Goal: Use online tool/utility: Utilize a website feature to perform a specific function

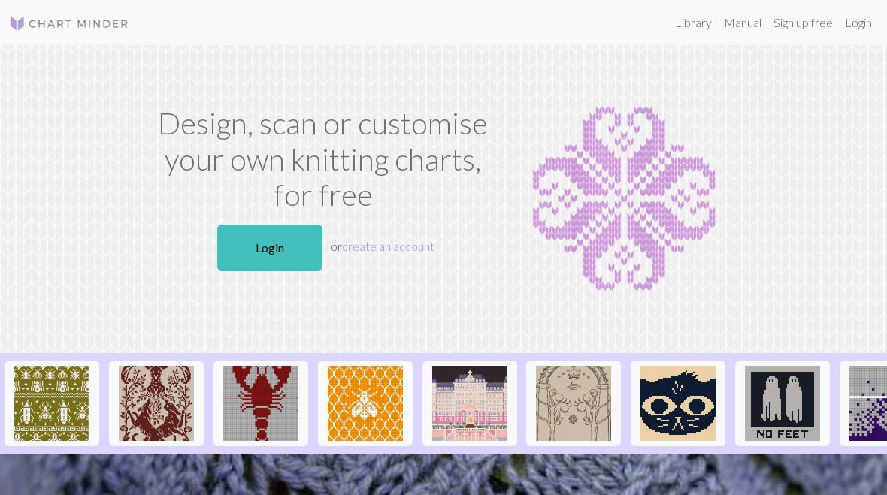
click at [280, 244] on link "Login" at bounding box center [269, 248] width 105 height 47
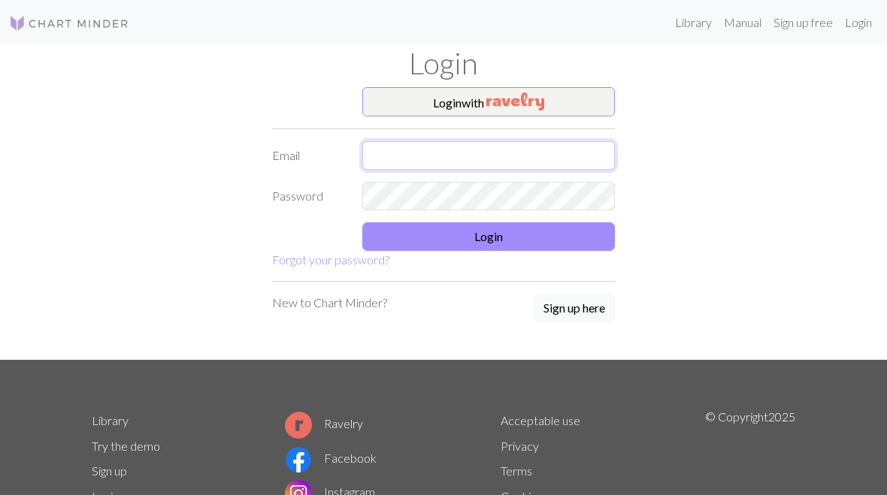
click at [408, 156] on input "text" at bounding box center [488, 155] width 253 height 29
type input "Mikela.mcgettigan@gmail.com"
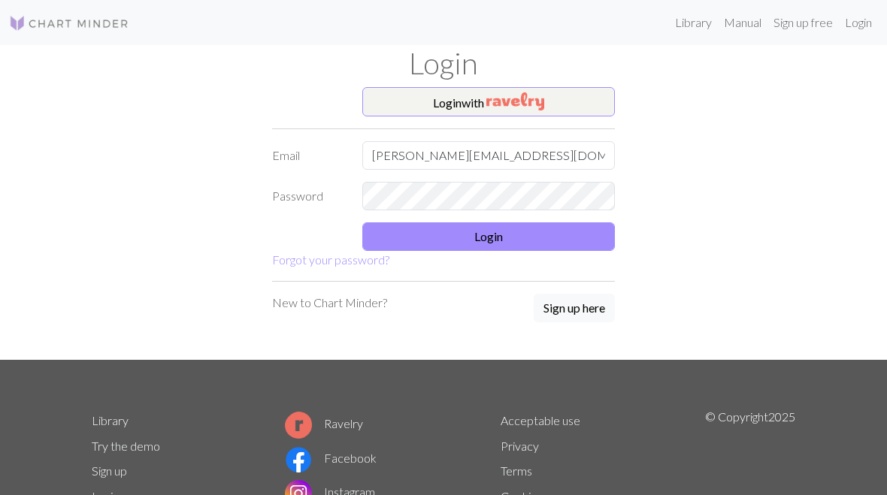
click at [508, 238] on button "Login" at bounding box center [488, 237] width 253 height 29
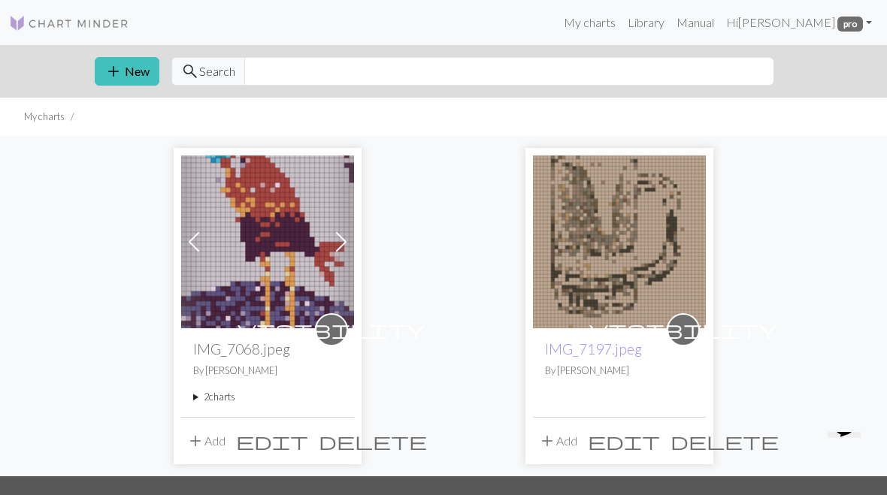
click at [139, 75] on button "add New" at bounding box center [127, 71] width 65 height 29
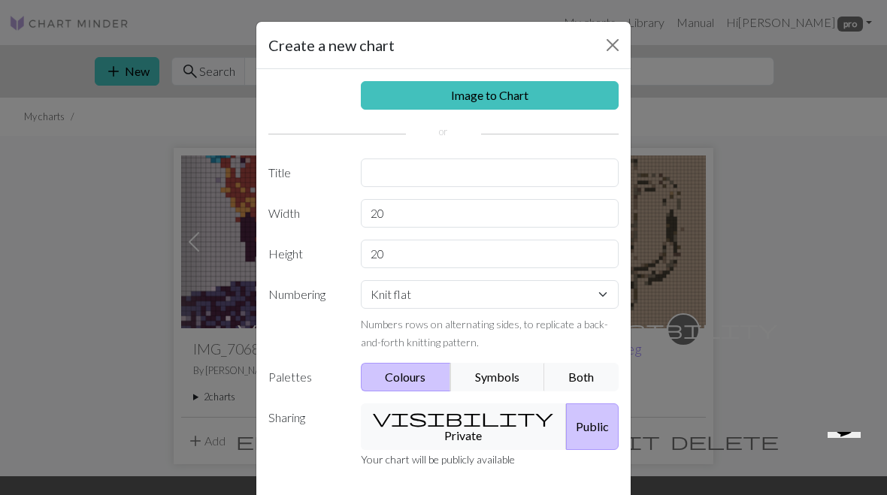
click at [550, 93] on link "Image to Chart" at bounding box center [490, 95] width 259 height 29
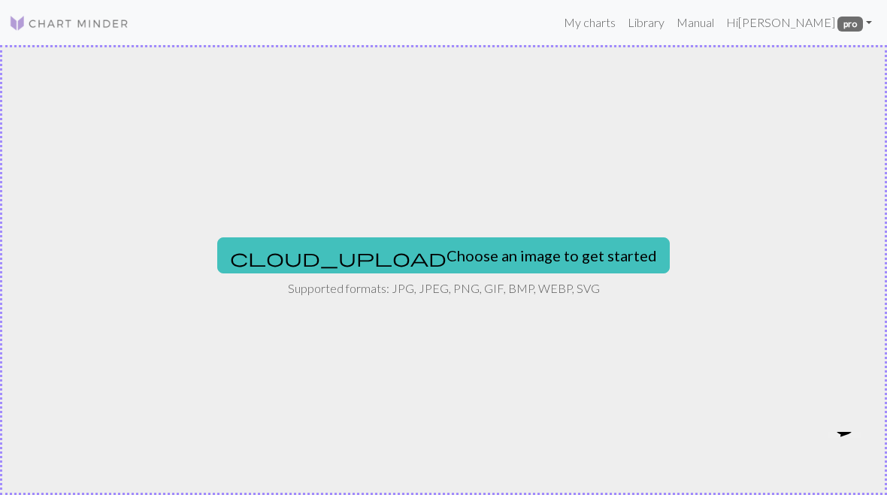
click at [465, 252] on button "cloud_upload Choose an image to get started" at bounding box center [443, 256] width 453 height 36
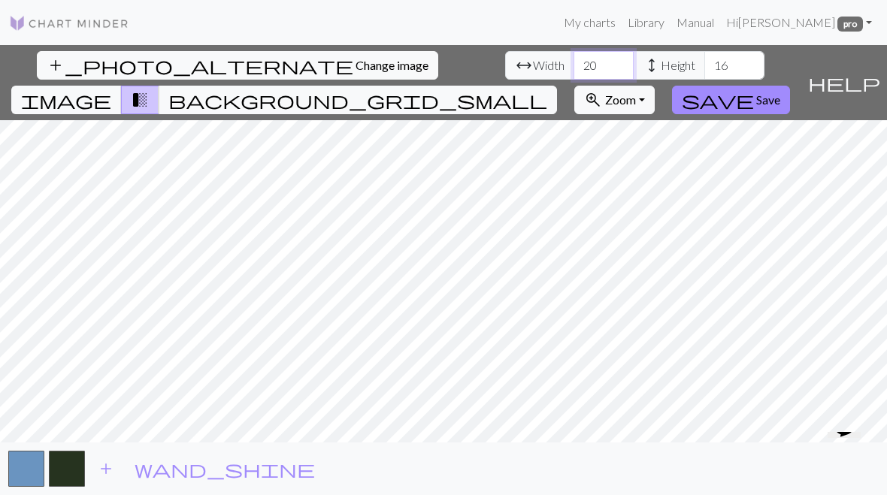
click at [574, 63] on input "20" at bounding box center [604, 65] width 60 height 29
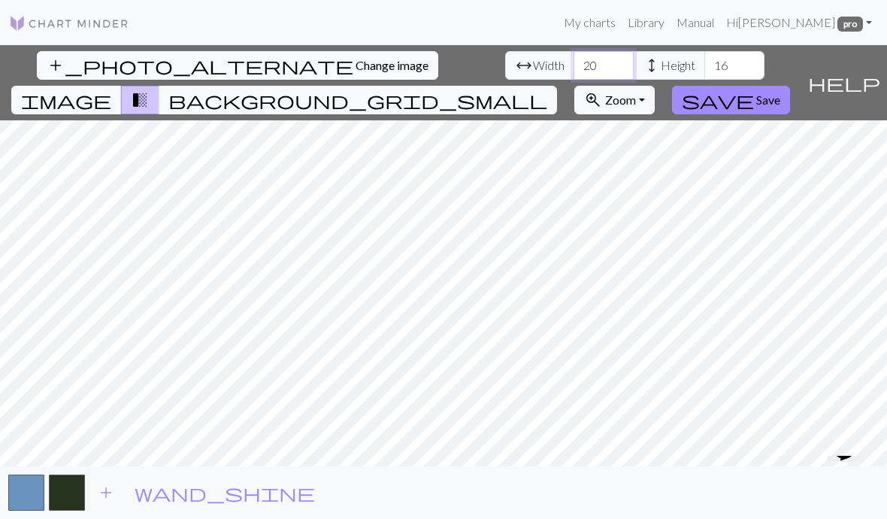
type input "2"
type input "8"
type input "84"
click at [704, 66] on input "16" at bounding box center [734, 65] width 60 height 29
type input "1"
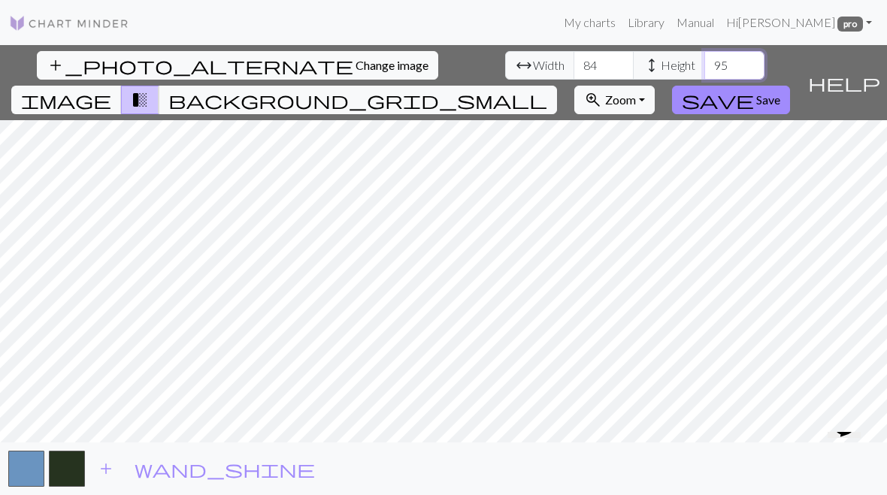
type input "95"
click at [102, 463] on span "add" at bounding box center [106, 469] width 18 height 21
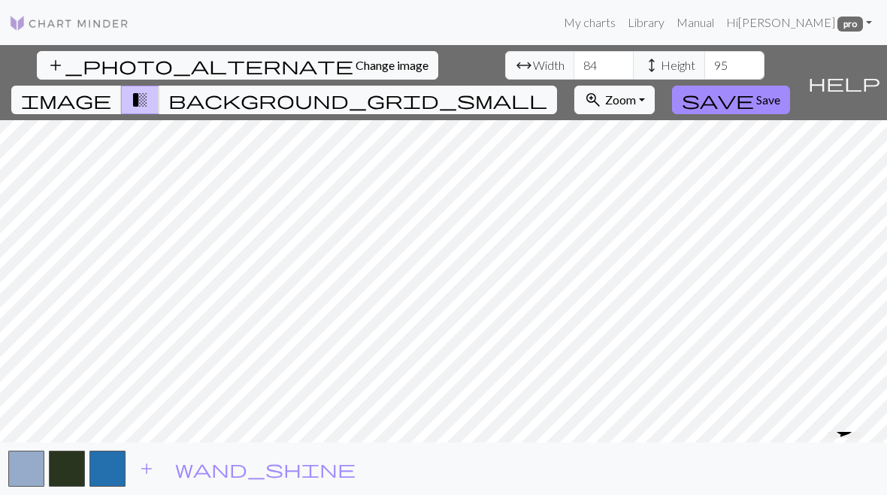
click at [780, 92] on span "Save" at bounding box center [768, 99] width 24 height 14
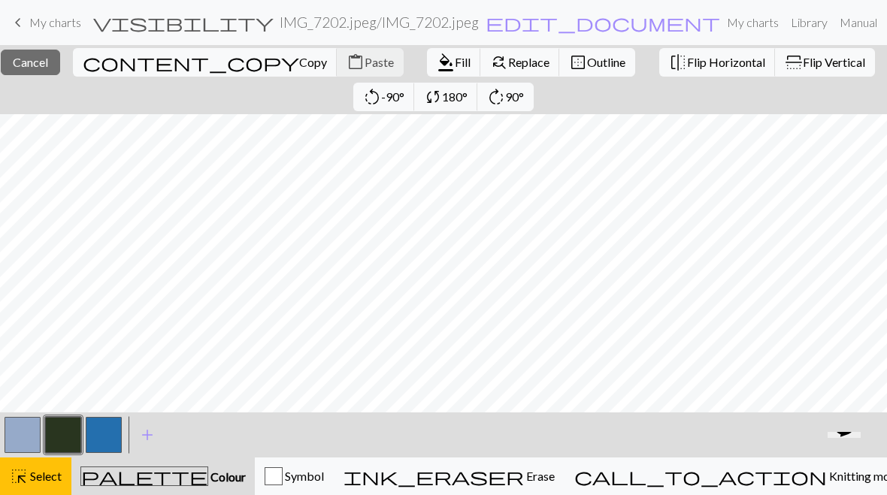
click at [589, 80] on div "close Cancel content_copy Copy content_paste Paste format_color_fill Fill find_…" at bounding box center [443, 79] width 887 height 69
click at [303, 99] on div "close Cancel content_copy Copy content_paste Paste format_color_fill Fill find_…" at bounding box center [443, 79] width 887 height 69
click at [48, 64] on span "Cancel" at bounding box center [30, 62] width 35 height 14
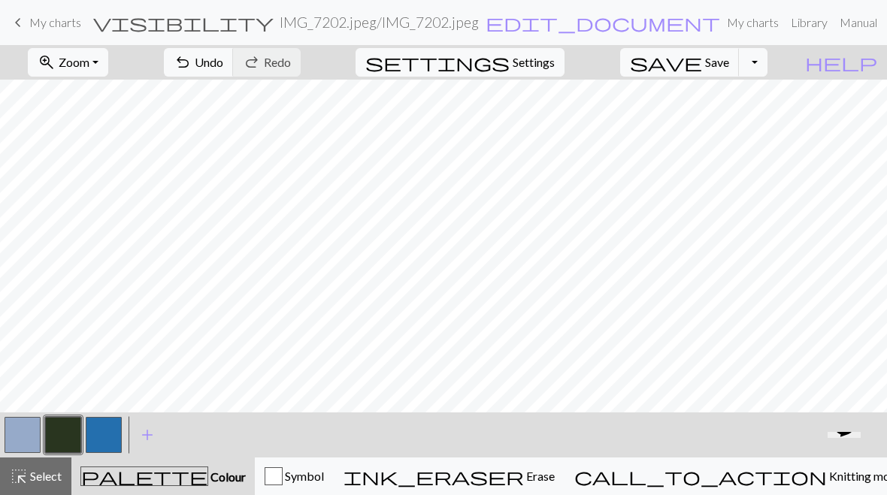
click at [108, 62] on button "zoom_in Zoom Zoom" at bounding box center [68, 62] width 80 height 29
click at [80, 183] on button "50%" at bounding box center [88, 180] width 119 height 24
click at [108, 65] on button "zoom_in Zoom Zoom" at bounding box center [68, 62] width 80 height 29
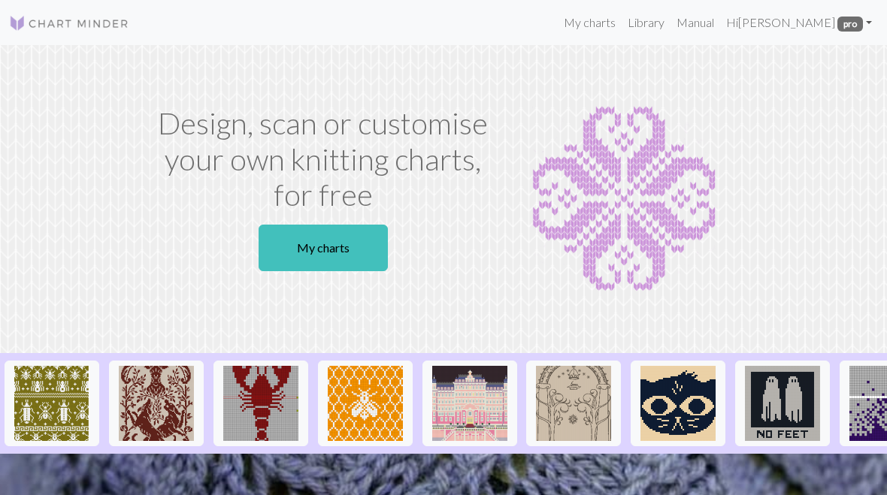
click at [352, 244] on link "My charts" at bounding box center [323, 248] width 129 height 47
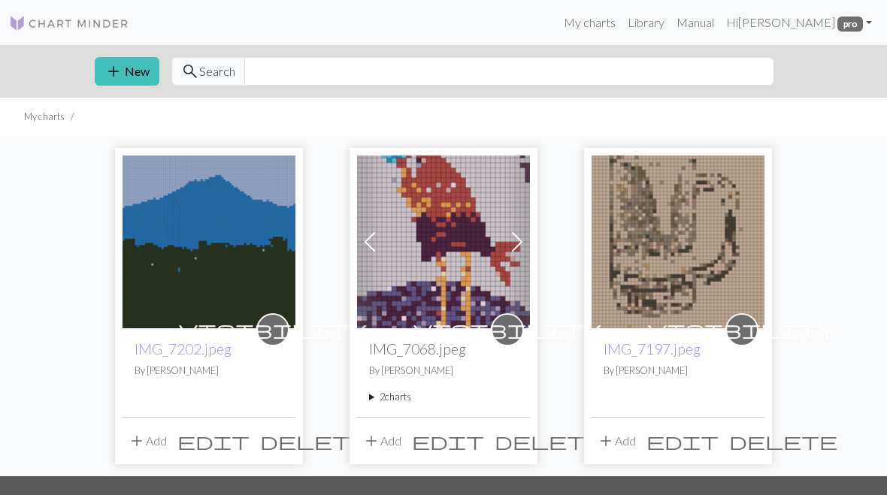
click at [131, 68] on button "add New" at bounding box center [127, 71] width 65 height 29
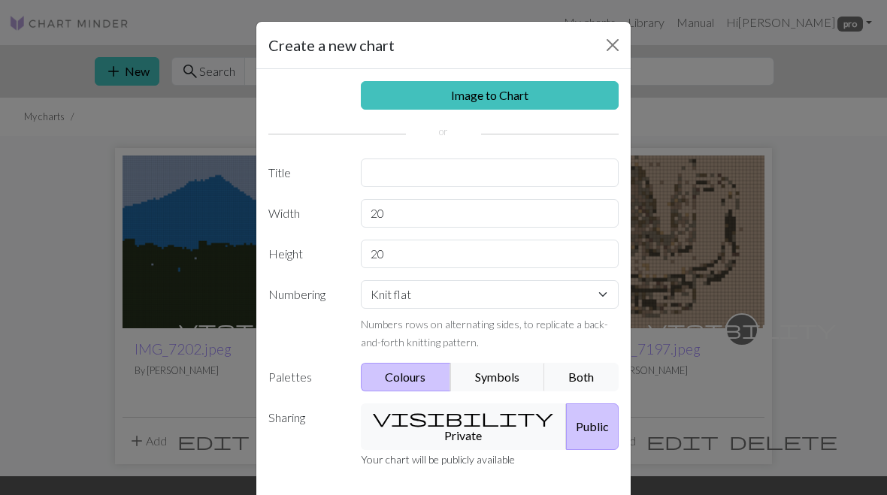
click at [537, 102] on link "Image to Chart" at bounding box center [490, 95] width 259 height 29
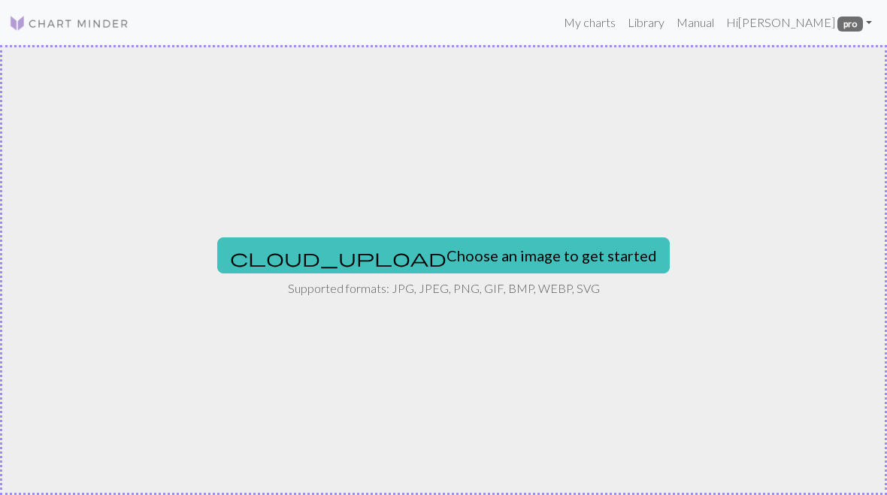
click at [490, 256] on button "cloud_upload Choose an image to get started" at bounding box center [443, 256] width 453 height 36
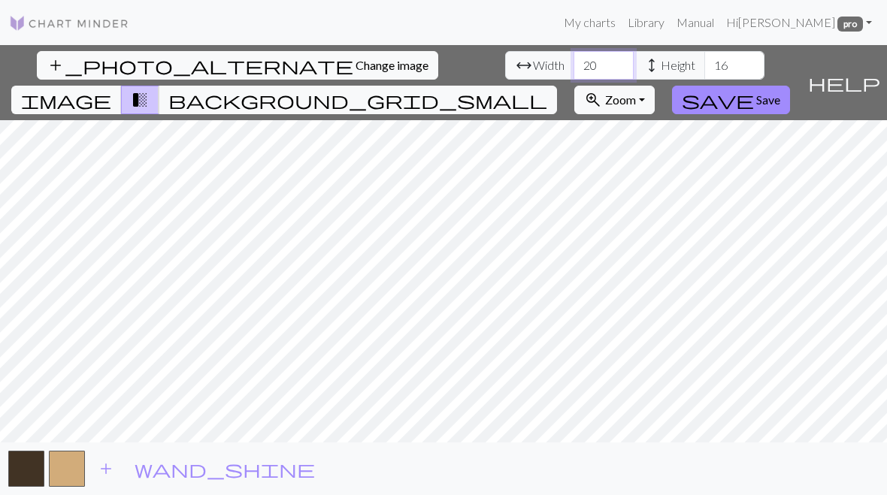
click at [574, 62] on input "20" at bounding box center [604, 65] width 60 height 29
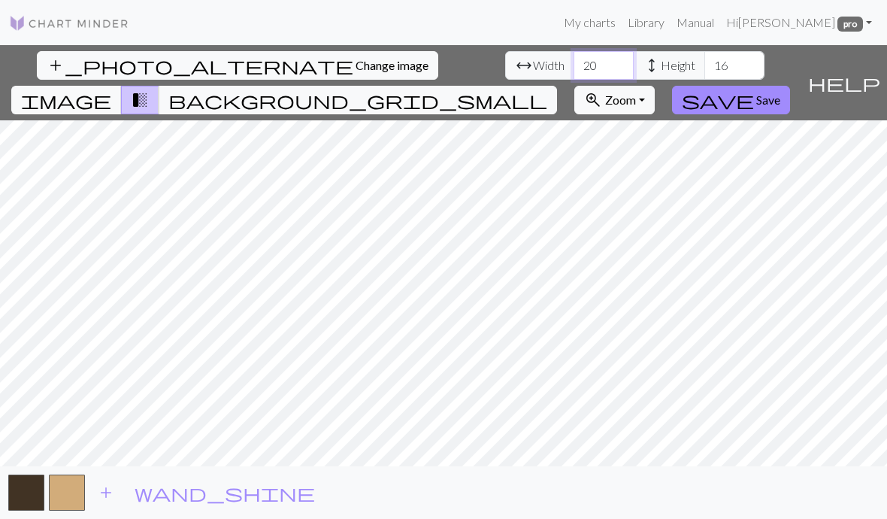
type input "2"
type input "65"
click at [704, 64] on input "16" at bounding box center [734, 65] width 60 height 29
type input "1"
type input "80"
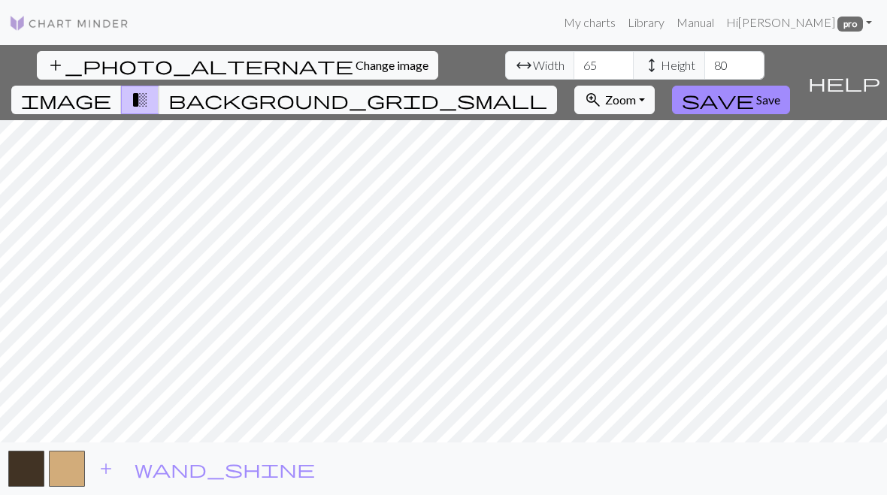
click at [111, 468] on span "add" at bounding box center [106, 469] width 18 height 21
click at [138, 478] on span "add" at bounding box center [147, 469] width 18 height 21
click at [144, 467] on button "button" at bounding box center [148, 469] width 36 height 36
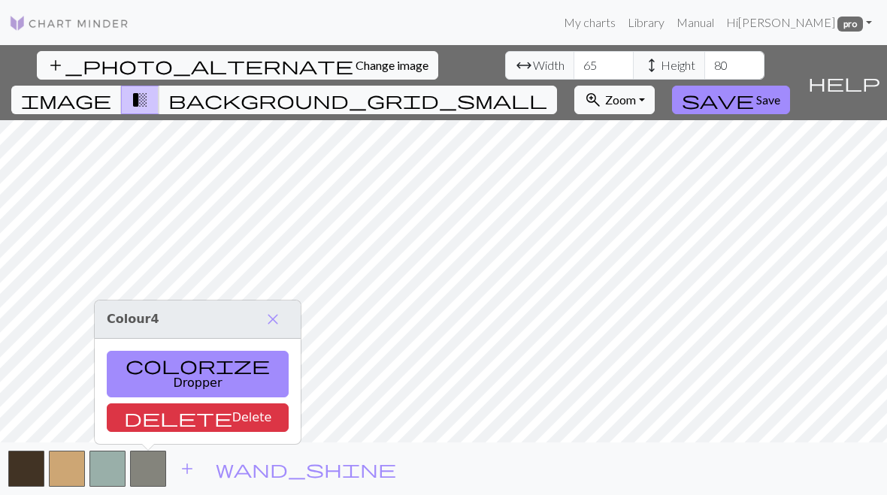
click at [180, 471] on span "add" at bounding box center [187, 469] width 18 height 21
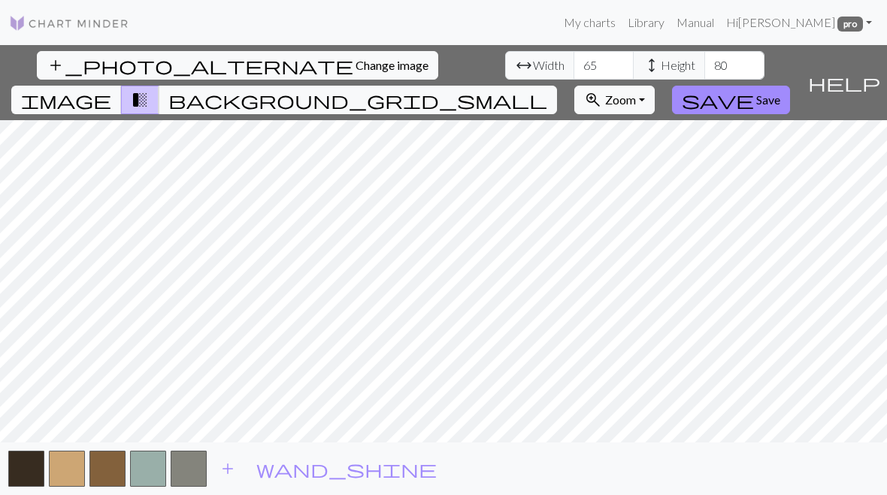
click at [180, 473] on button "button" at bounding box center [189, 469] width 36 height 36
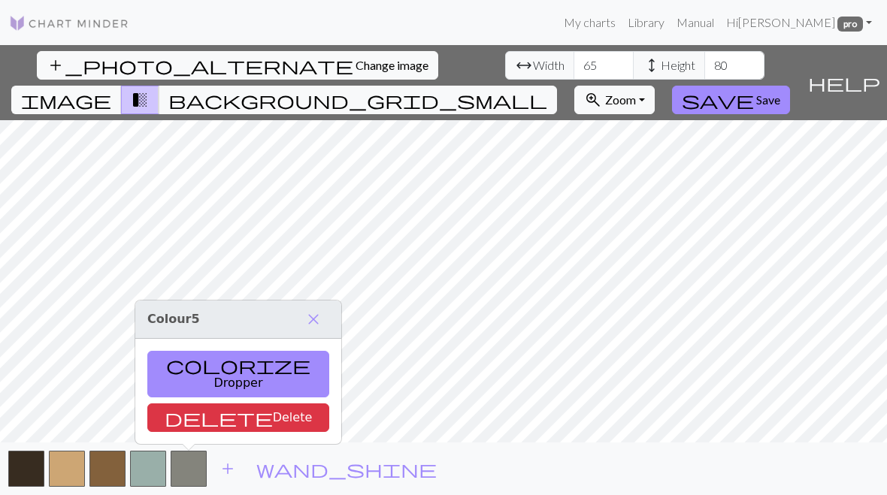
click at [220, 471] on span "add" at bounding box center [228, 469] width 18 height 21
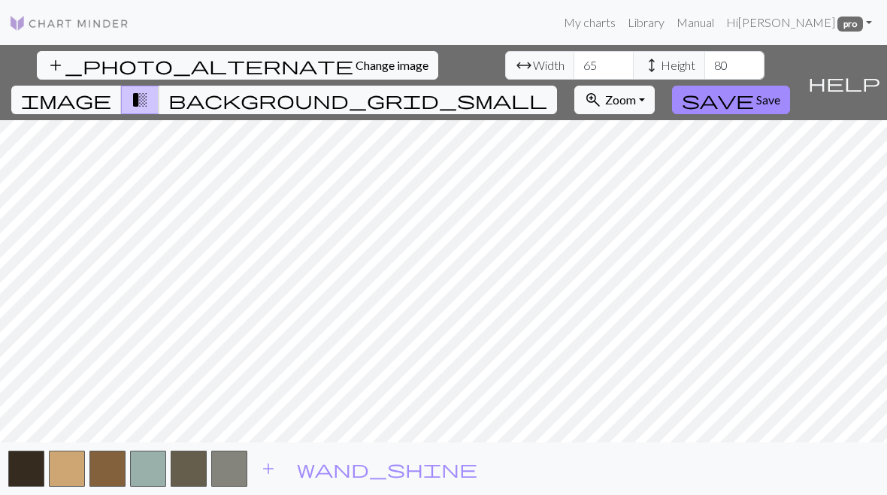
click at [263, 476] on span "add" at bounding box center [268, 469] width 18 height 21
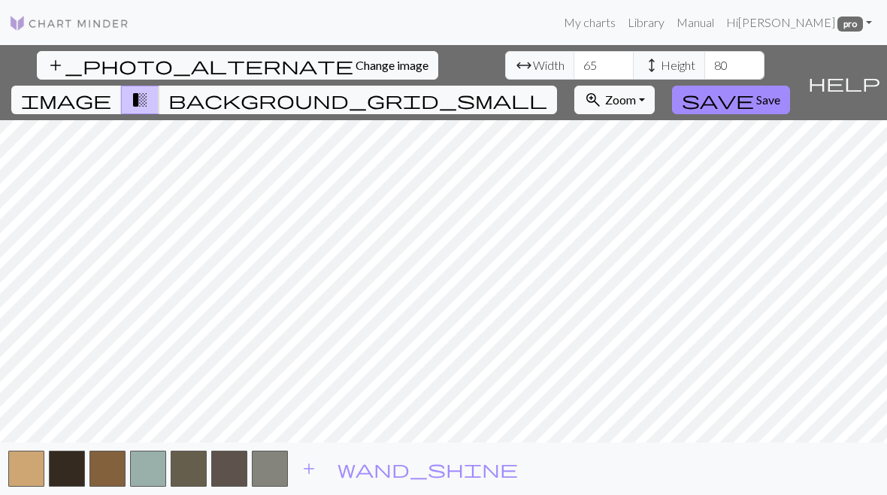
click at [306, 467] on span "add" at bounding box center [309, 469] width 18 height 21
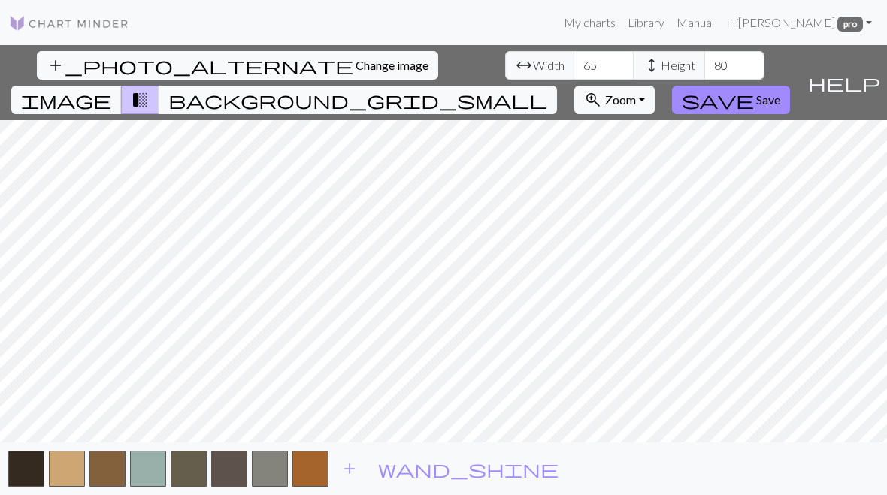
click at [349, 467] on span "add" at bounding box center [350, 469] width 18 height 21
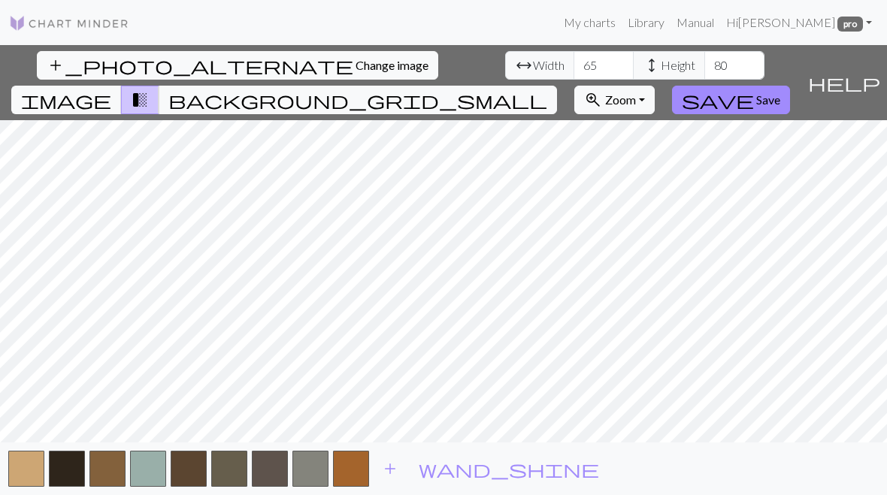
click at [386, 465] on span "add" at bounding box center [390, 469] width 18 height 21
